Goal: Task Accomplishment & Management: Use online tool/utility

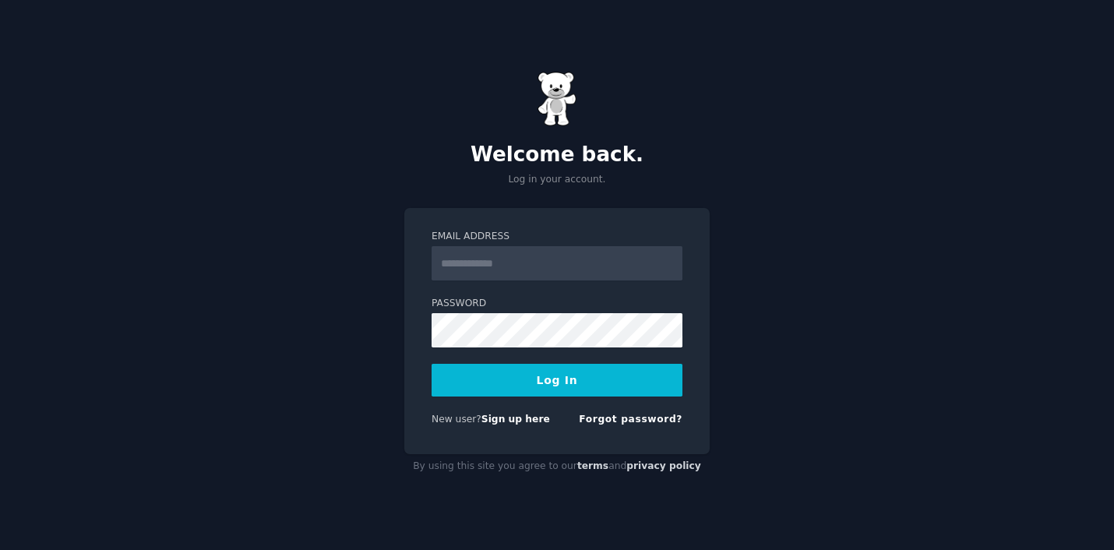
type input "**********"
click at [622, 199] on div "**********" at bounding box center [557, 275] width 1114 height 550
click at [588, 388] on button "Log In" at bounding box center [556, 380] width 251 height 33
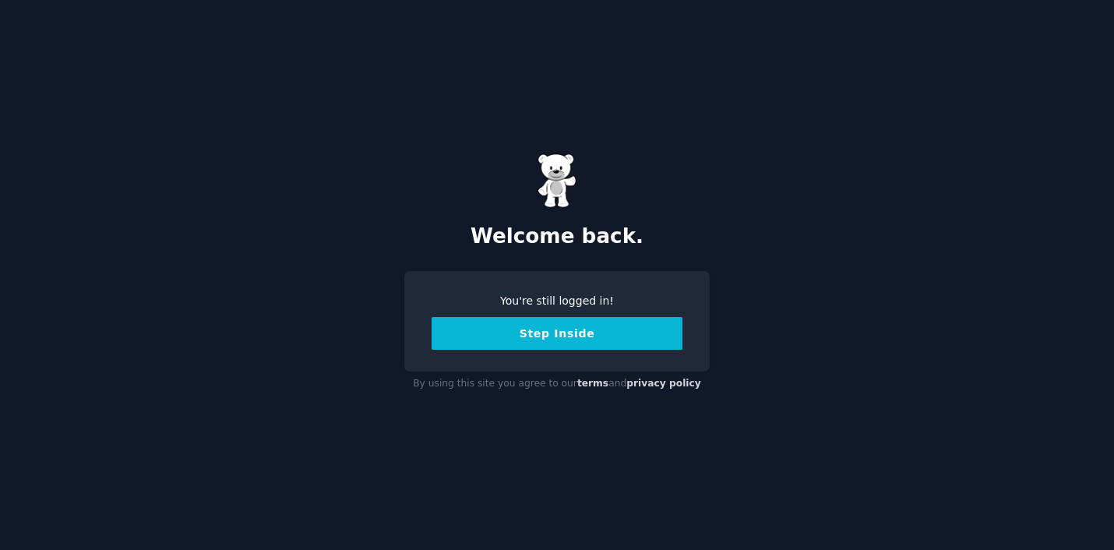
click at [543, 331] on button "Step Inside" at bounding box center [556, 333] width 251 height 33
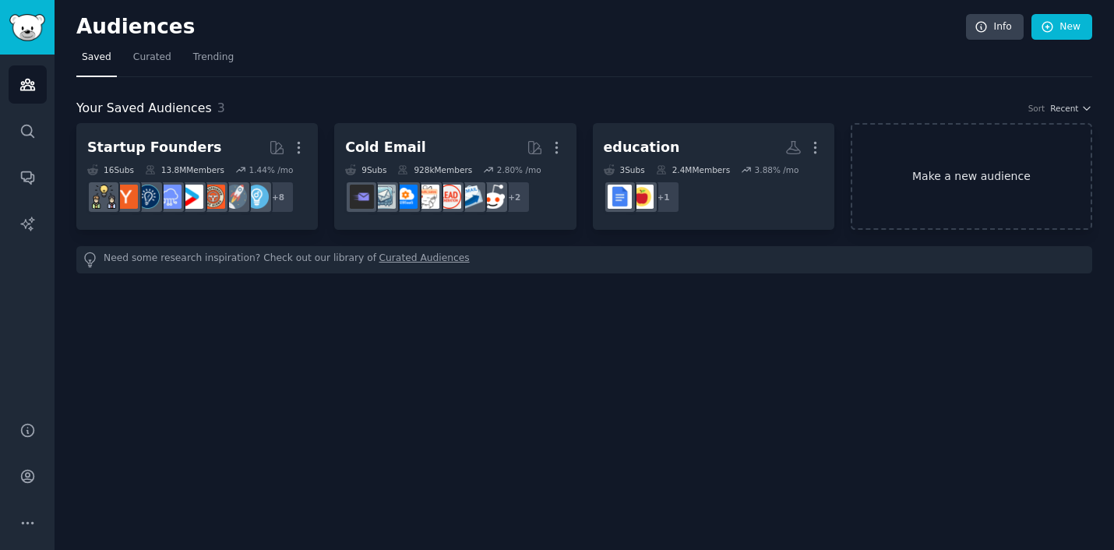
click at [924, 177] on link "Make a new audience" at bounding box center [970, 176] width 241 height 107
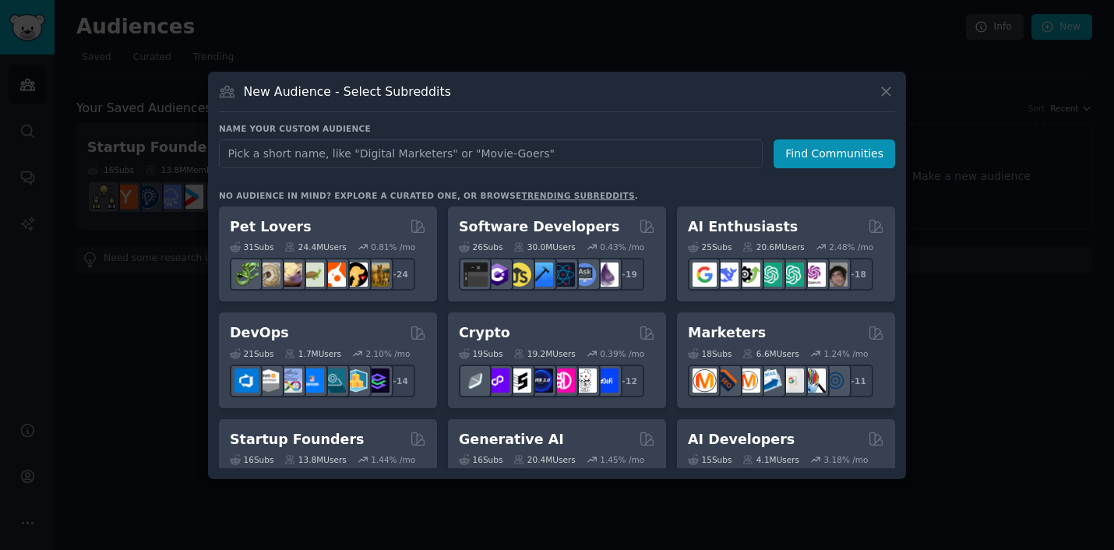
click at [346, 152] on input "text" at bounding box center [491, 153] width 544 height 29
type input "w"
type input "accessibility"
click button "Find Communities" at bounding box center [833, 153] width 121 height 29
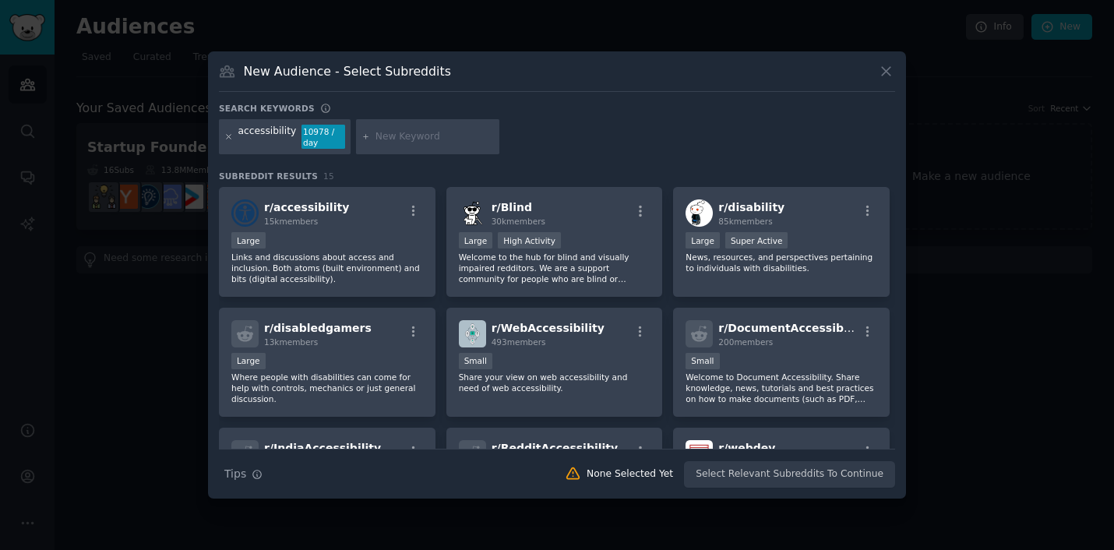
click at [227, 137] on icon at bounding box center [228, 136] width 9 height 9
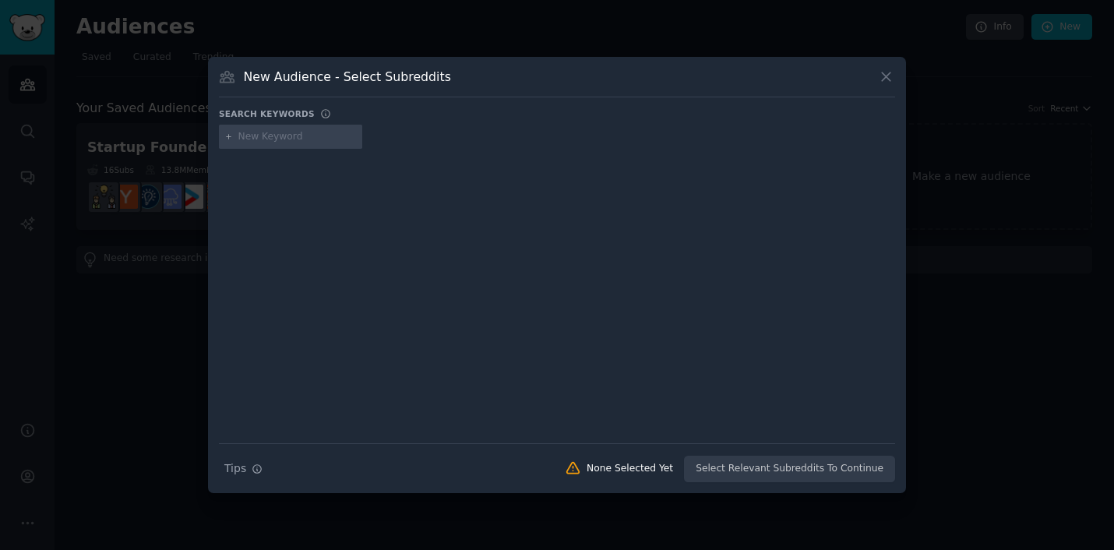
click at [282, 136] on input "text" at bounding box center [297, 137] width 118 height 14
type input "wordpress agency owners"
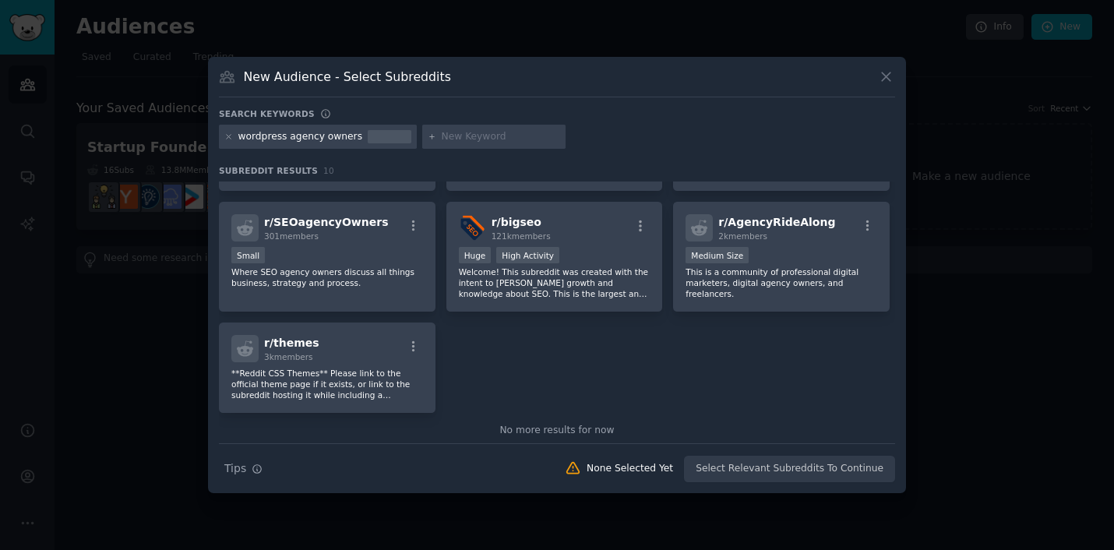
scroll to position [231, 0]
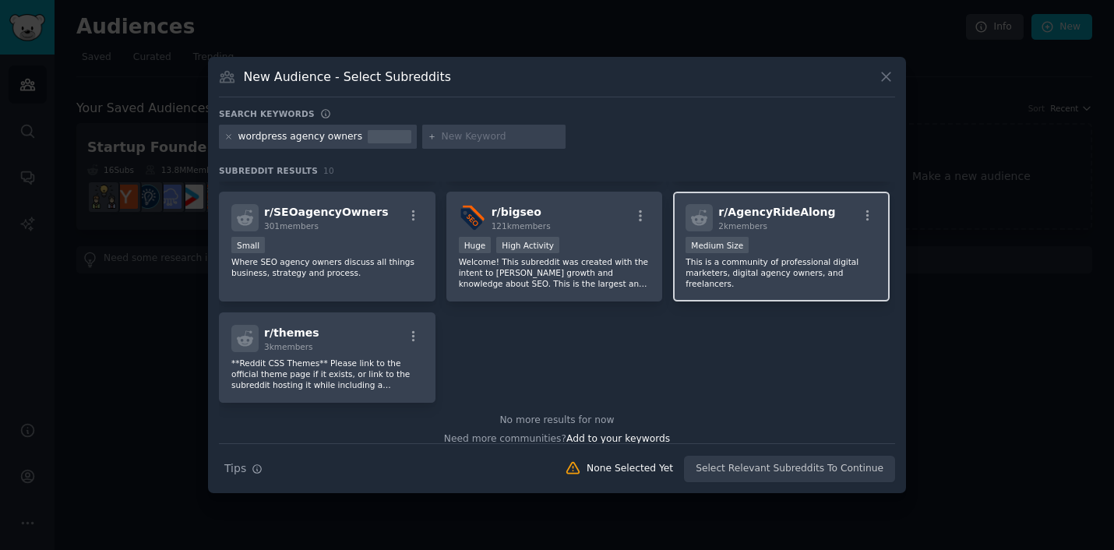
click at [772, 281] on p "This is a community of professional digital marketers, digital agency owners, a…" at bounding box center [781, 272] width 192 height 33
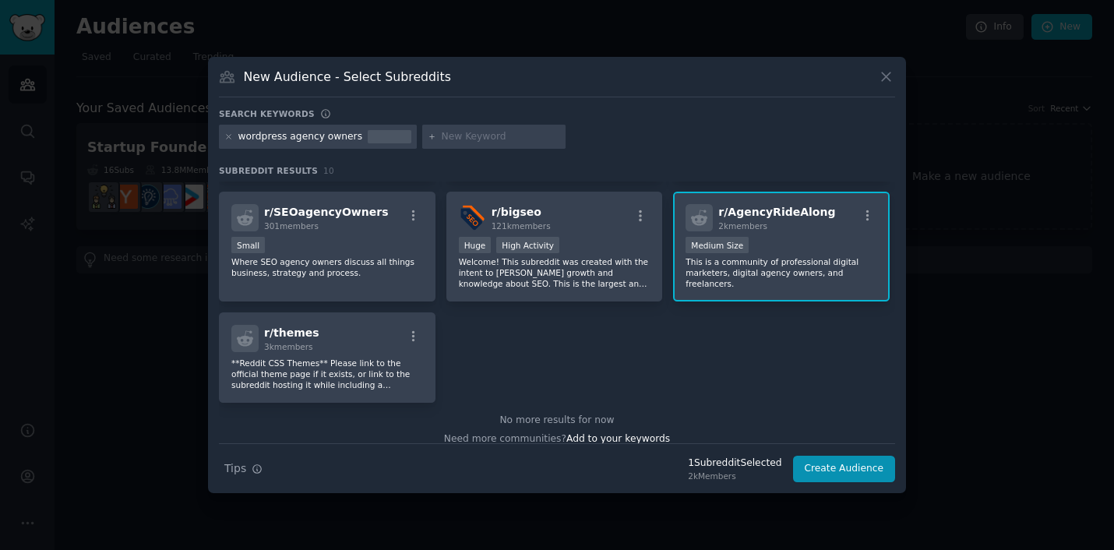
click at [877, 215] on div "r/ AgencyRideAlong 2k members 1000 - 10,000 members Medium Size This is a commu…" at bounding box center [781, 247] width 216 height 110
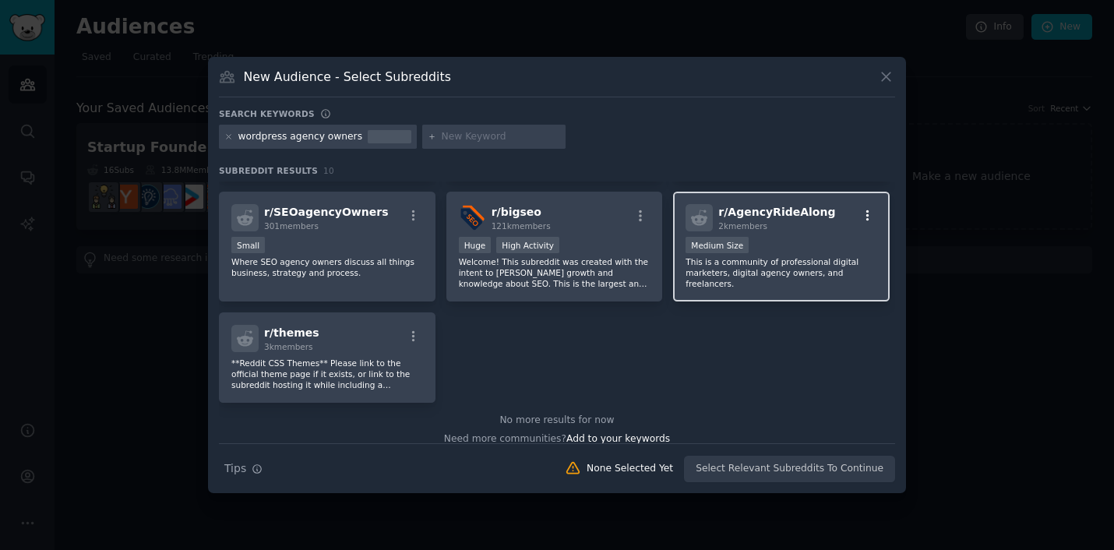
click at [864, 216] on icon "button" at bounding box center [867, 216] width 14 height 14
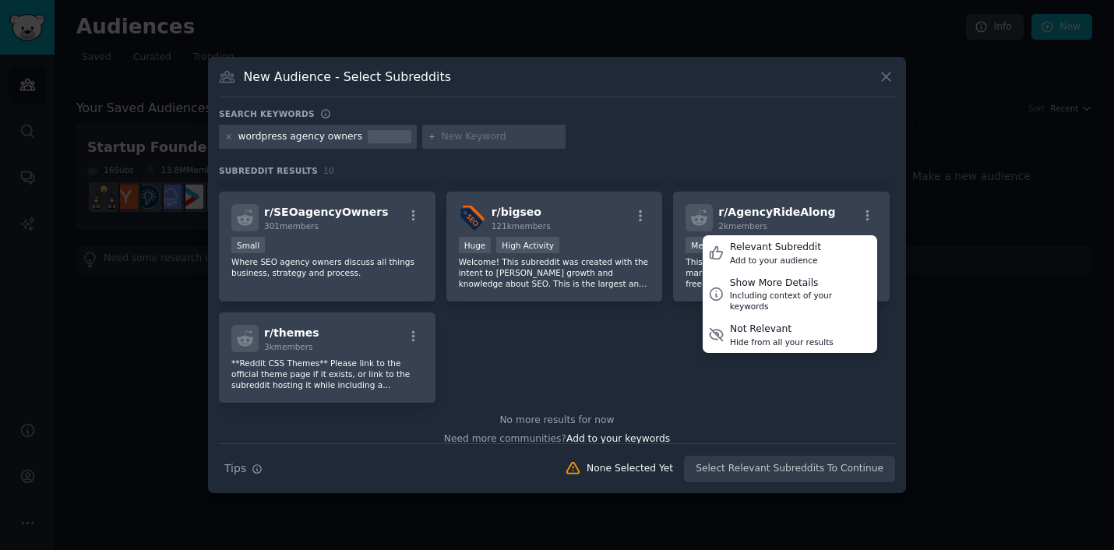
click at [777, 359] on div "r/ CarRentalAgencyOwners 47 members Tiny A community for owners and managers of…" at bounding box center [557, 177] width 676 height 452
